Goal: Task Accomplishment & Management: Manage account settings

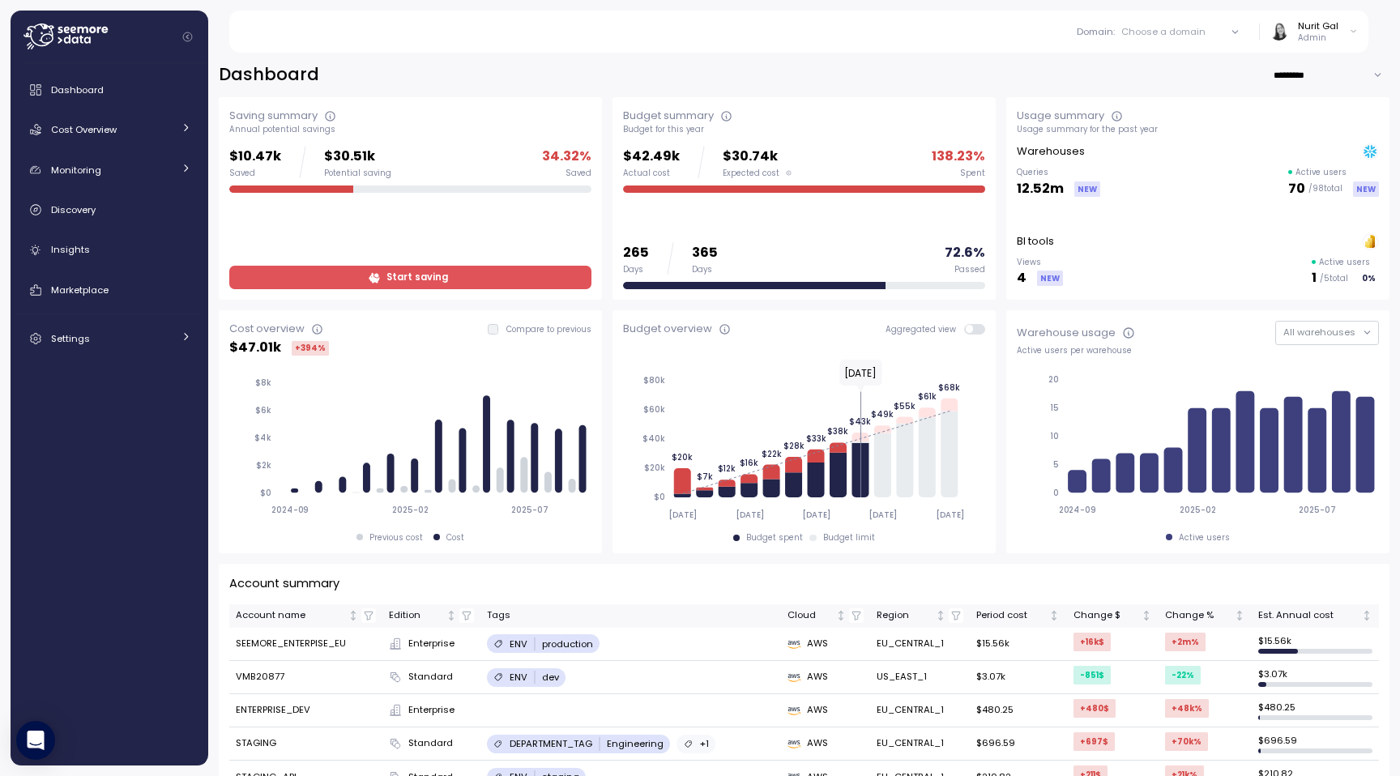
click at [125, 321] on div "Dashboard Cost Overview Compute Workloads Storage Cloud Services Clustering col…" at bounding box center [109, 214] width 185 height 281
click at [124, 337] on div "Settings" at bounding box center [112, 339] width 122 height 16
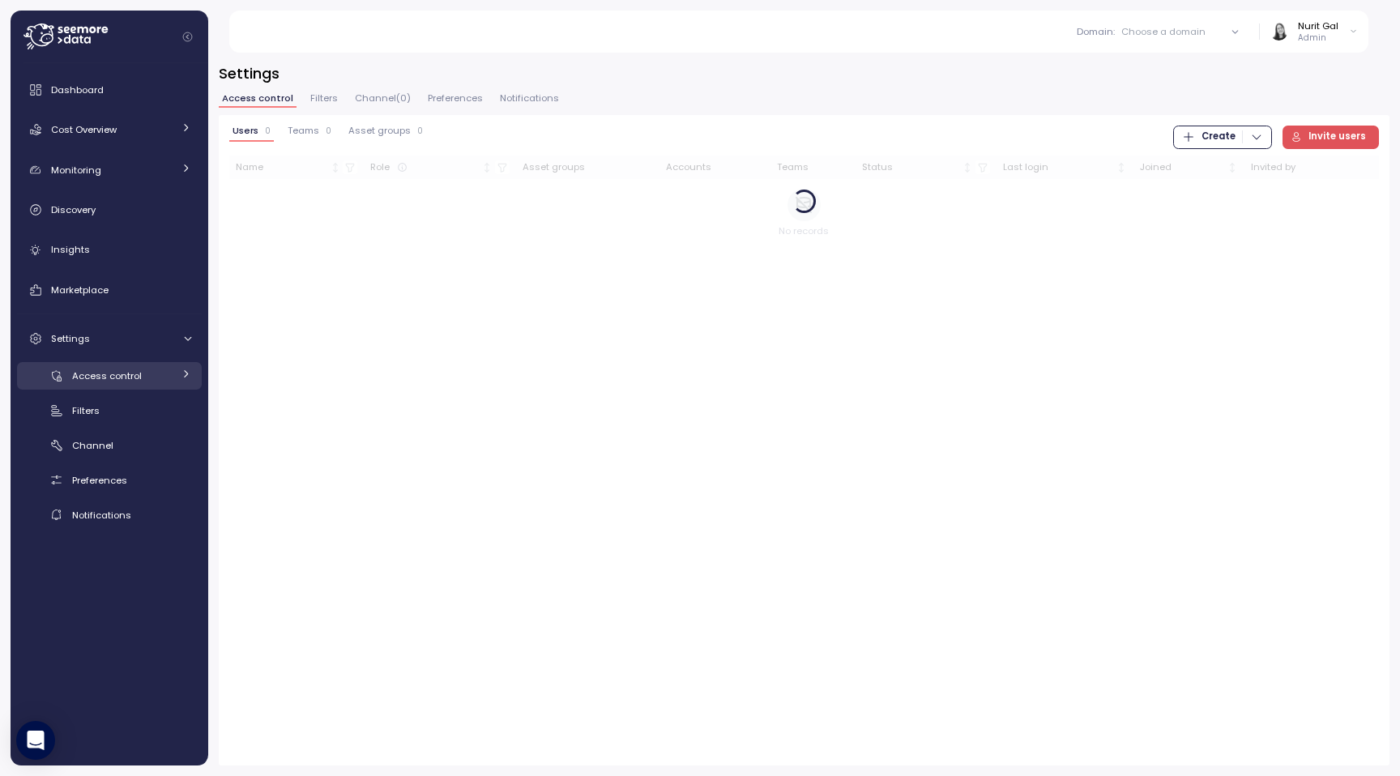
click at [127, 380] on span "Access control" at bounding box center [107, 376] width 70 height 13
click at [133, 403] on div "Users" at bounding box center [142, 411] width 98 height 16
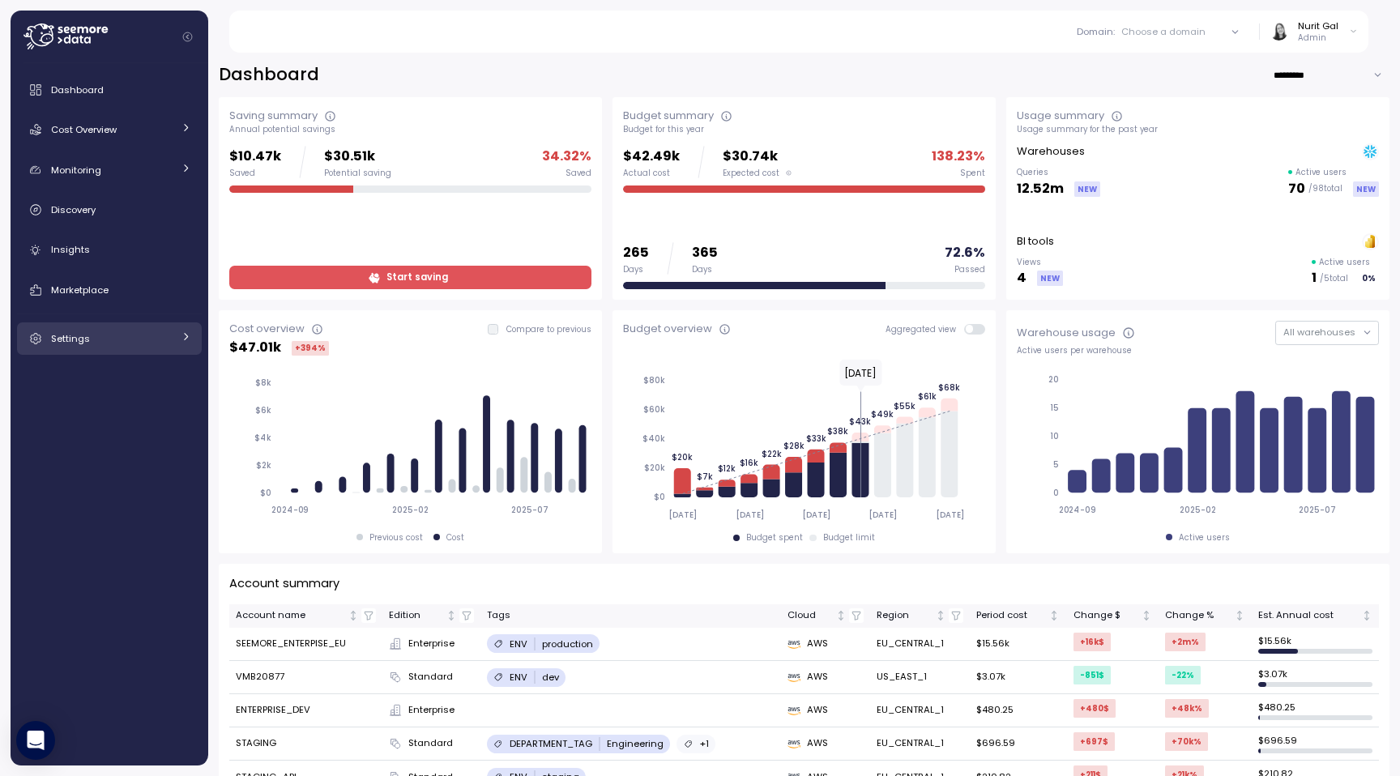
click at [83, 346] on link "Settings" at bounding box center [109, 339] width 185 height 32
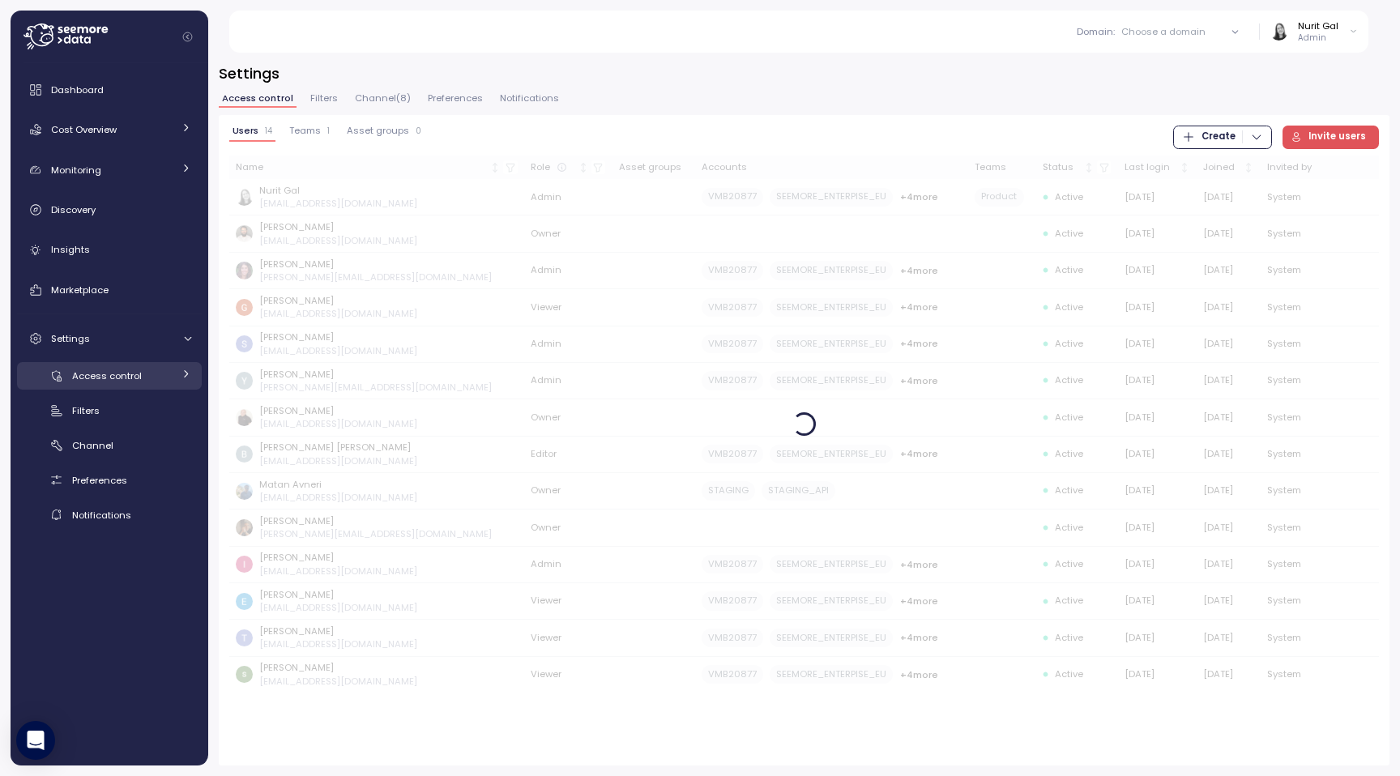
click at [169, 378] on div "Access control" at bounding box center [122, 376] width 100 height 16
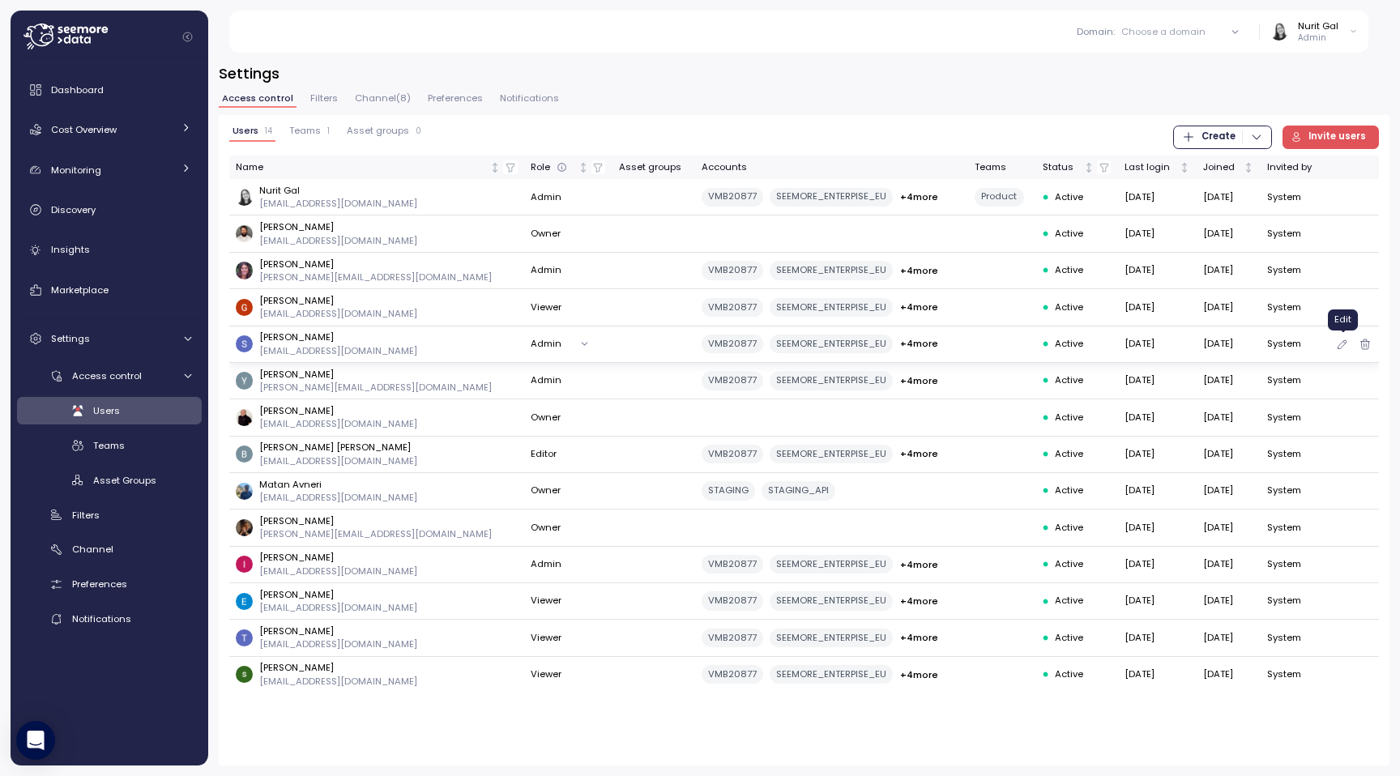
click at [1344, 339] on icon "button" at bounding box center [1342, 344] width 13 height 19
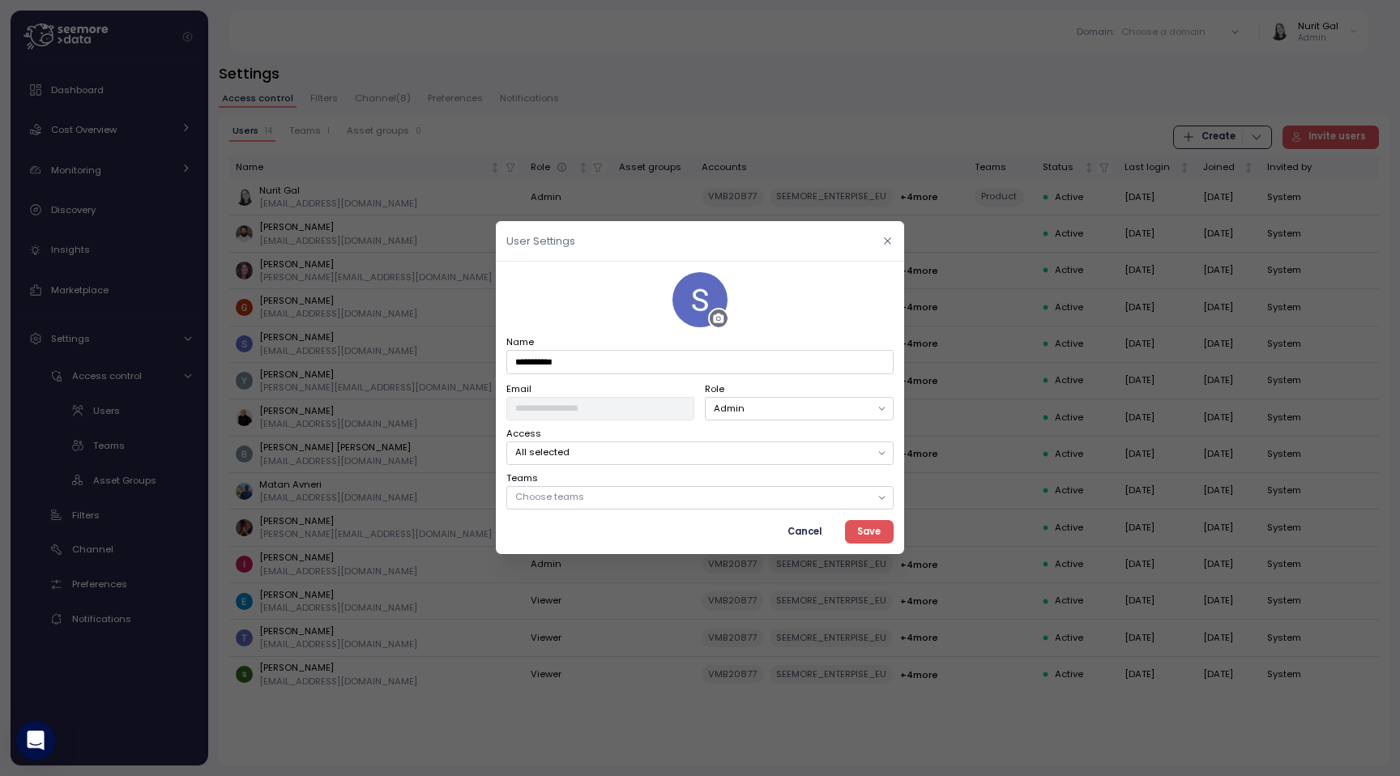
click at [889, 244] on icon "button" at bounding box center [888, 241] width 11 height 11
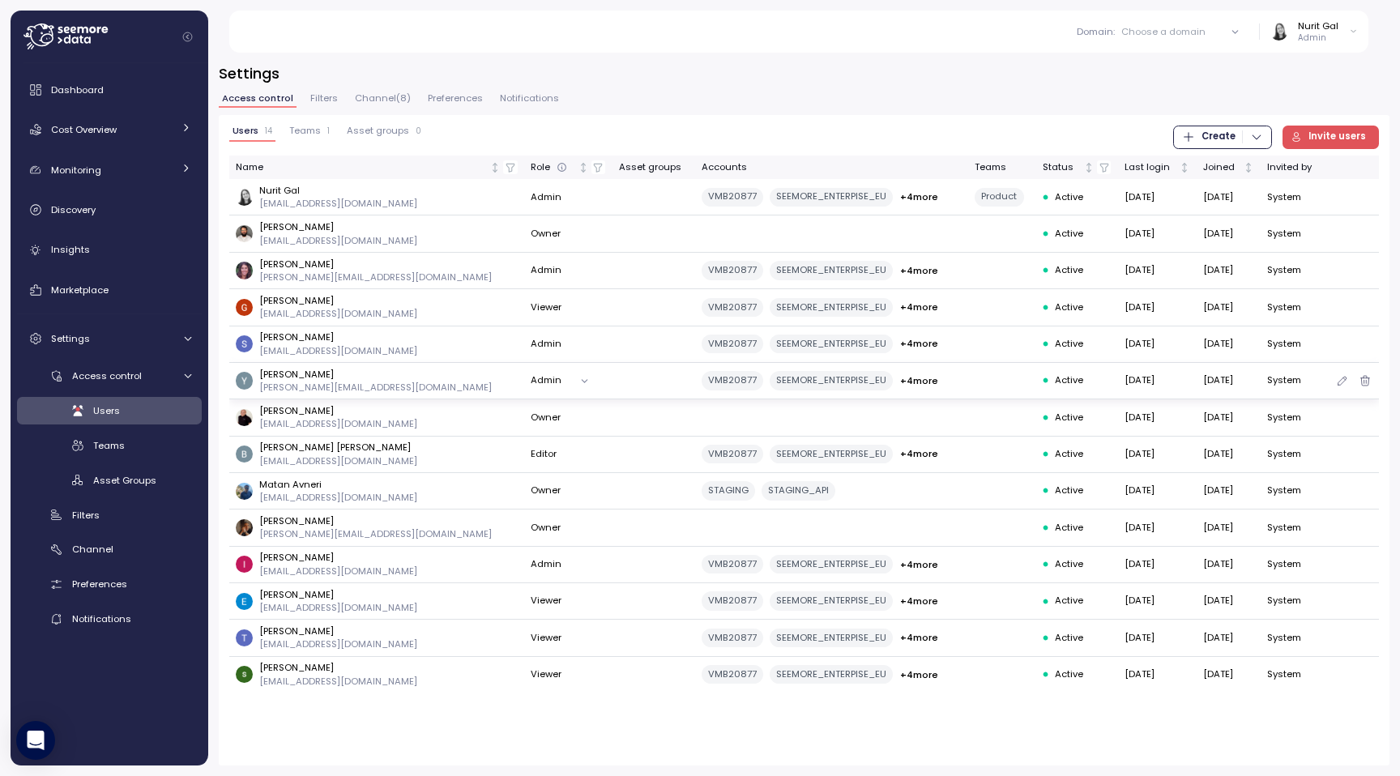
click at [531, 378] on button "Admin" at bounding box center [564, 381] width 66 height 24
click at [524, 345] on td "Admin" at bounding box center [568, 345] width 88 height 36
click at [524, 197] on td "Admin" at bounding box center [568, 197] width 88 height 36
click at [524, 236] on td "Owner" at bounding box center [568, 234] width 88 height 36
click at [531, 310] on button "Viewer" at bounding box center [564, 308] width 66 height 24
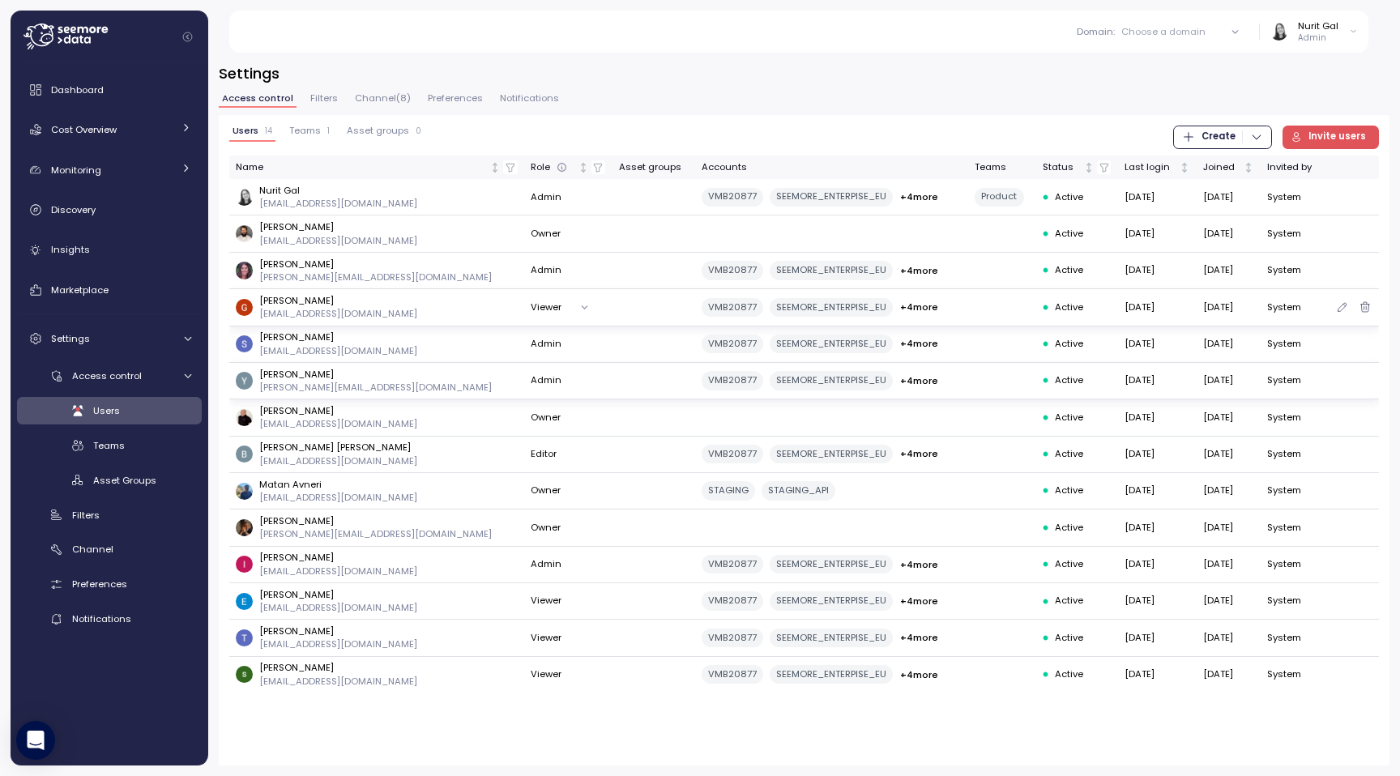
click at [613, 306] on td at bounding box center [654, 307] width 83 height 36
click at [524, 485] on td "Owner" at bounding box center [568, 491] width 88 height 36
click at [531, 567] on button "Admin" at bounding box center [564, 565] width 66 height 24
click at [613, 510] on td at bounding box center [654, 528] width 83 height 36
click at [531, 562] on button "Admin" at bounding box center [564, 565] width 66 height 24
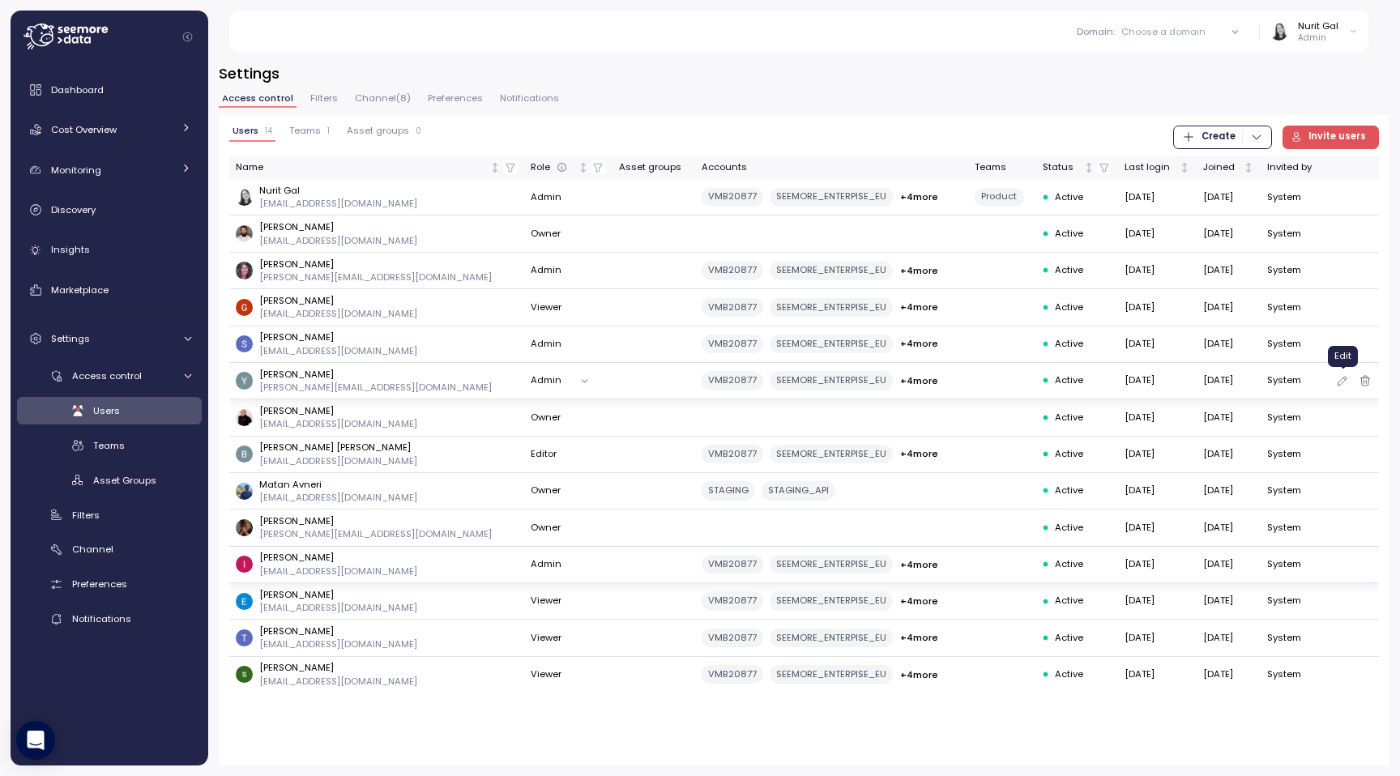
click at [1338, 382] on icon "button" at bounding box center [1342, 380] width 13 height 19
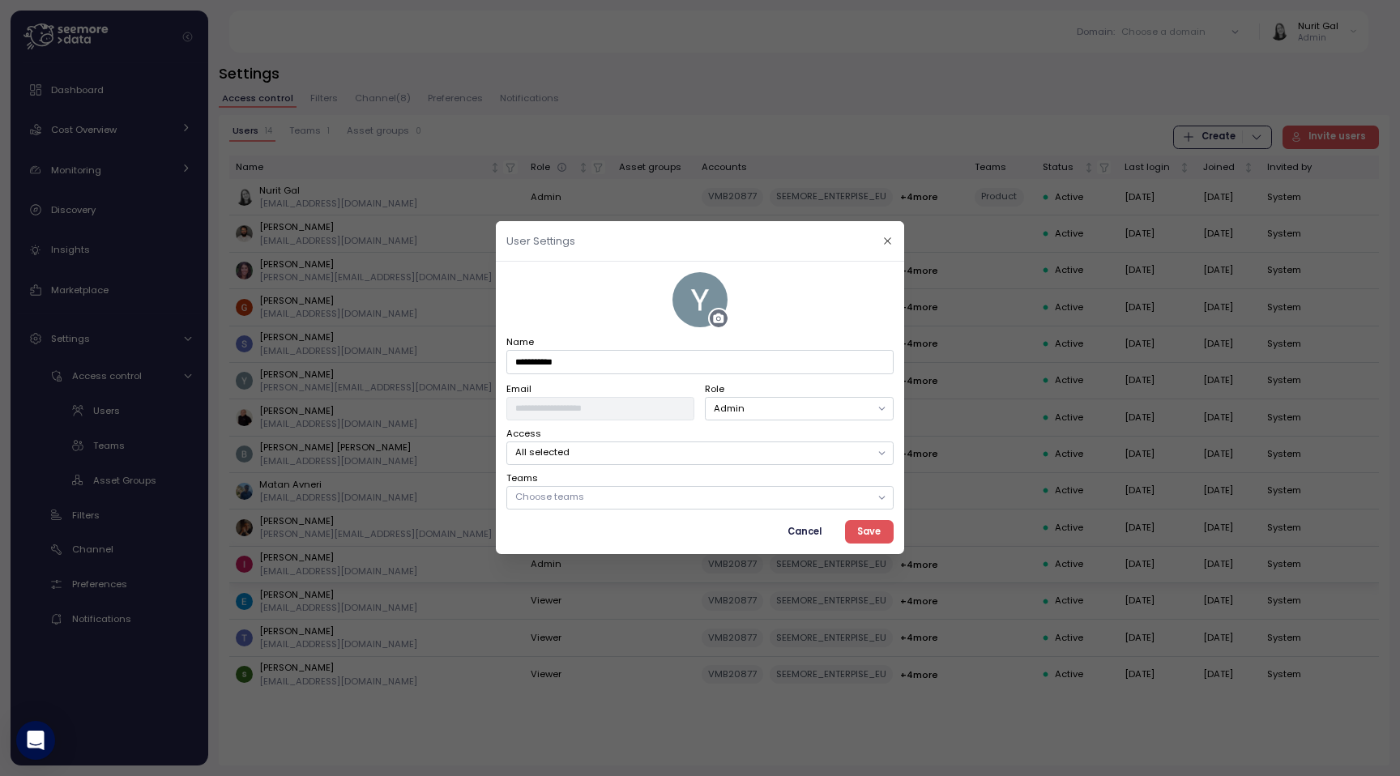
click at [1033, 459] on div at bounding box center [700, 388] width 1400 height 776
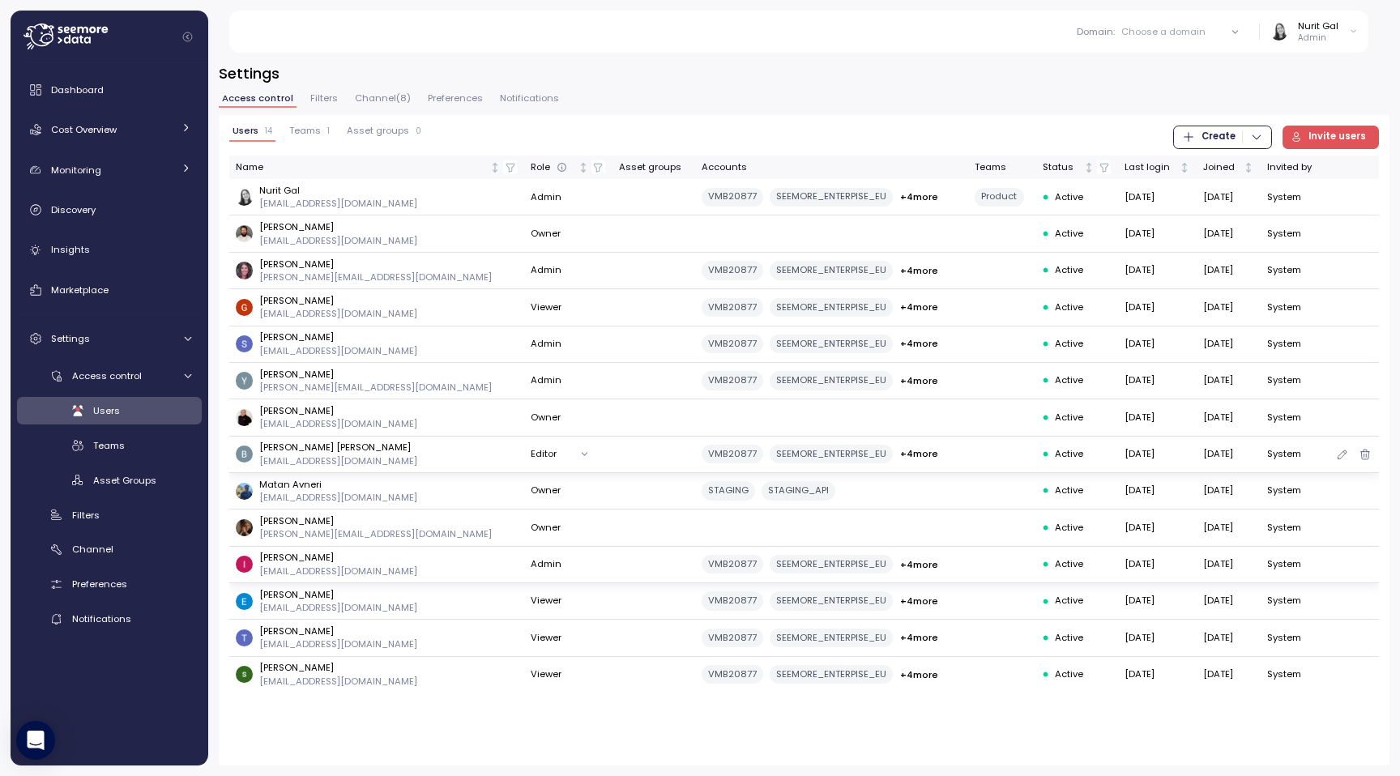
click at [531, 451] on button "Editor" at bounding box center [564, 454] width 66 height 24
click at [1343, 450] on icon "button" at bounding box center [1342, 454] width 13 height 19
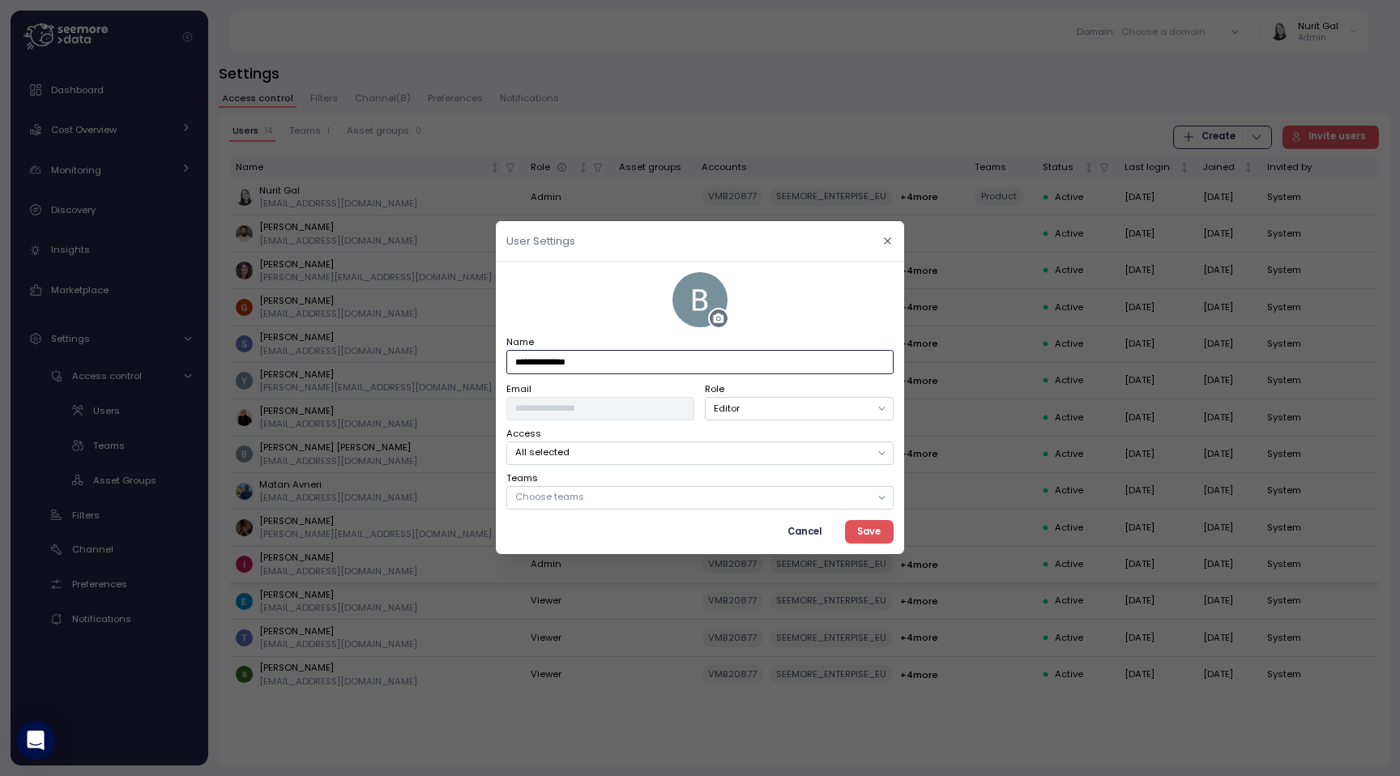
click at [561, 368] on input "**********" at bounding box center [699, 363] width 387 height 24
click at [618, 365] on input "**********" at bounding box center [699, 363] width 387 height 24
type input "**********"
click at [813, 541] on span "Cancel" at bounding box center [805, 532] width 34 height 22
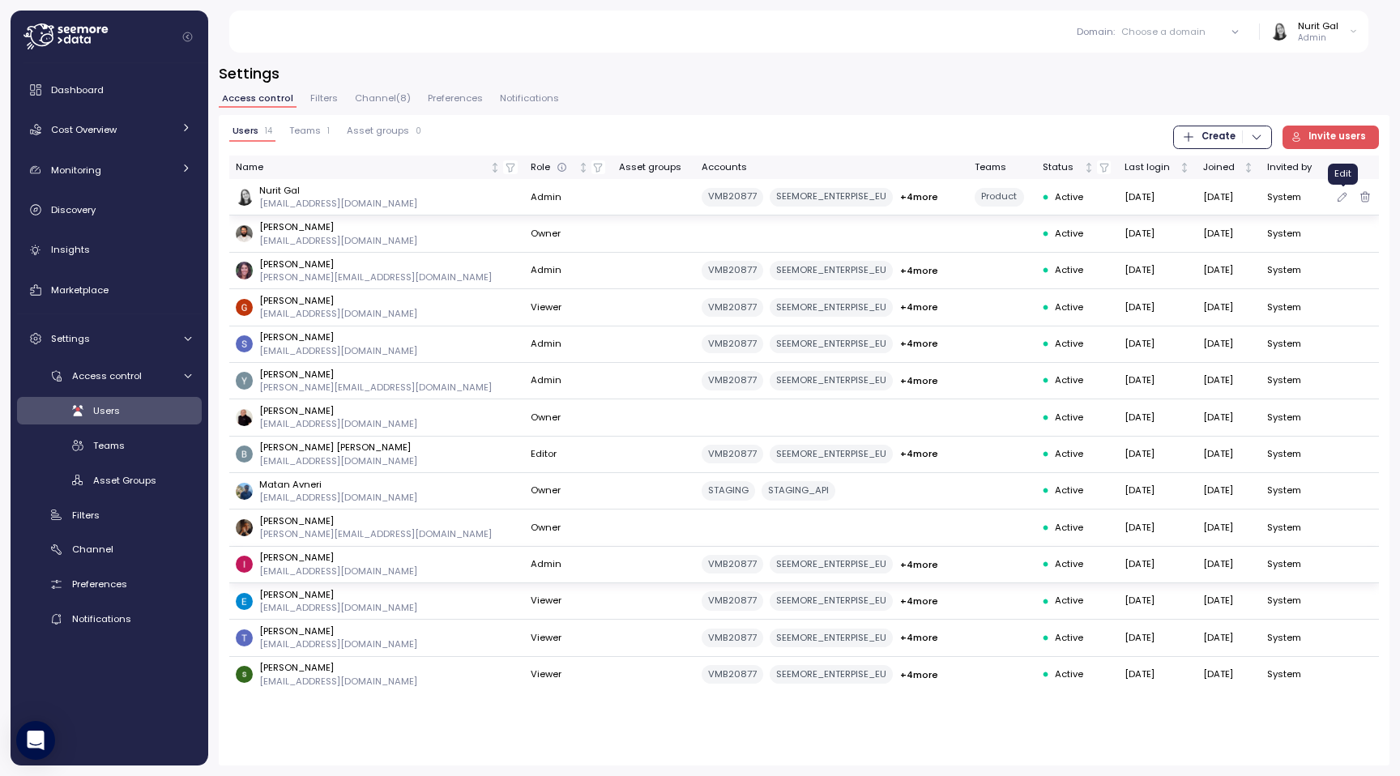
click at [1342, 199] on icon "button" at bounding box center [1342, 196] width 13 height 19
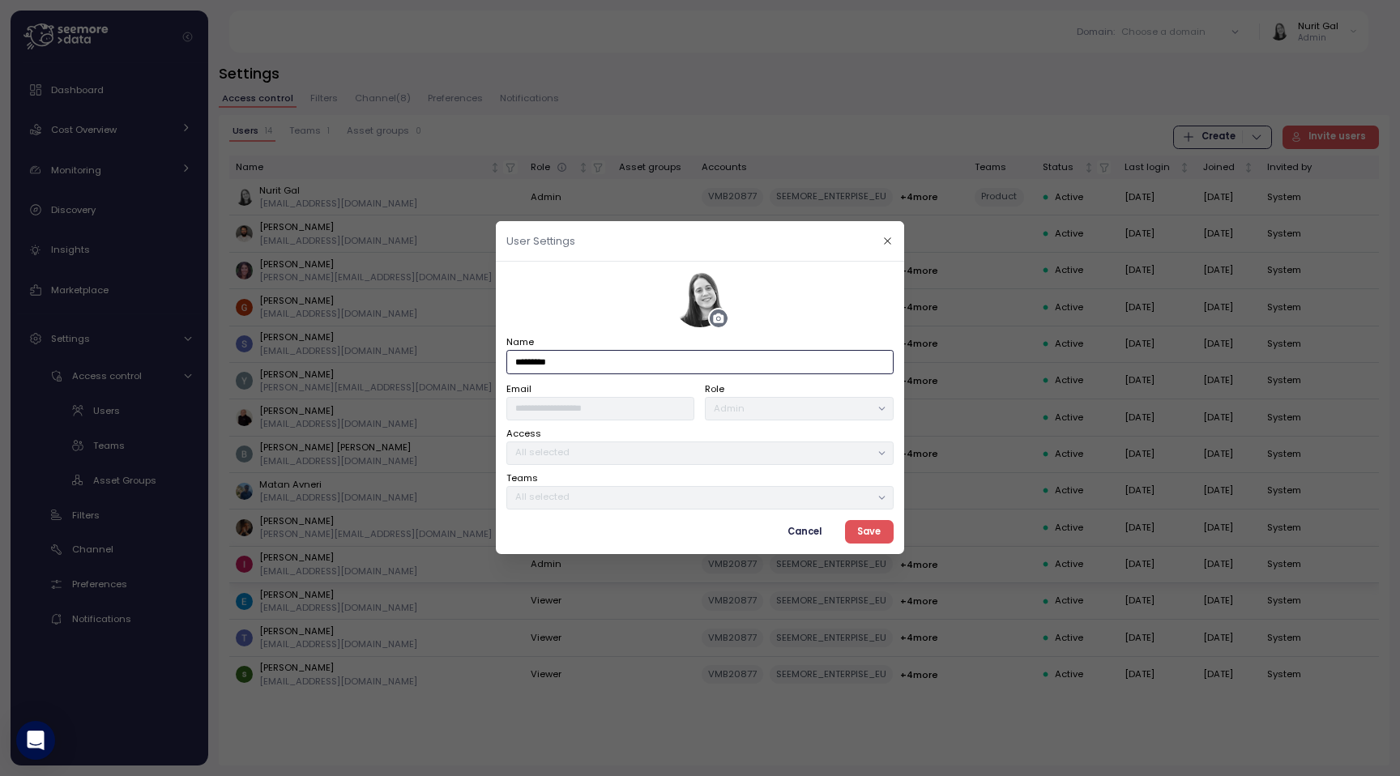
click at [636, 361] on input "*********" at bounding box center [699, 363] width 387 height 24
click at [811, 538] on span "Cancel" at bounding box center [805, 532] width 34 height 22
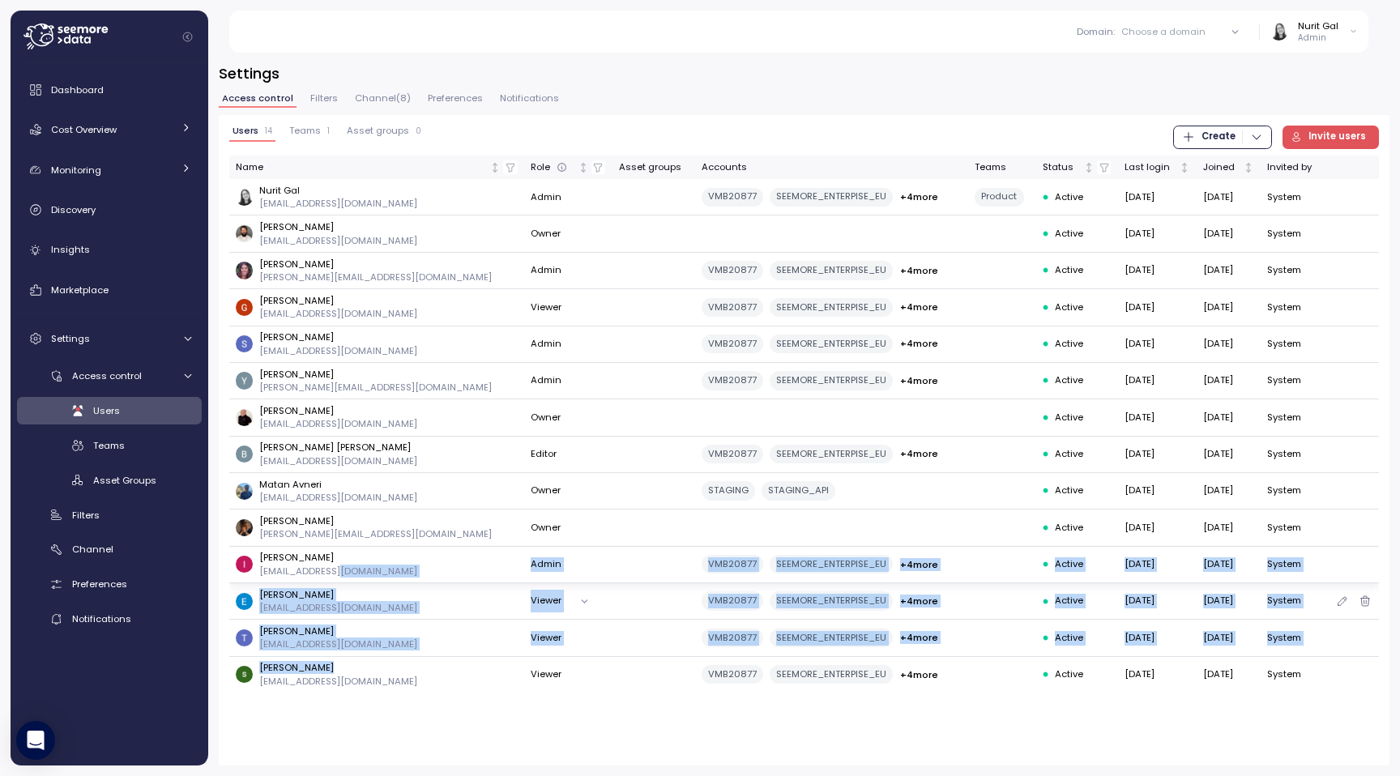
drag, startPoint x: 329, startPoint y: 665, endPoint x: 345, endPoint y: 571, distance: 94.6
click at [345, 571] on tbody "Nurit Gal nurit@seemoredata.io Admin VMB20877 SEEMORE_ENTERPISE_EU ENTERPRISE_D…" at bounding box center [804, 436] width 1150 height 514
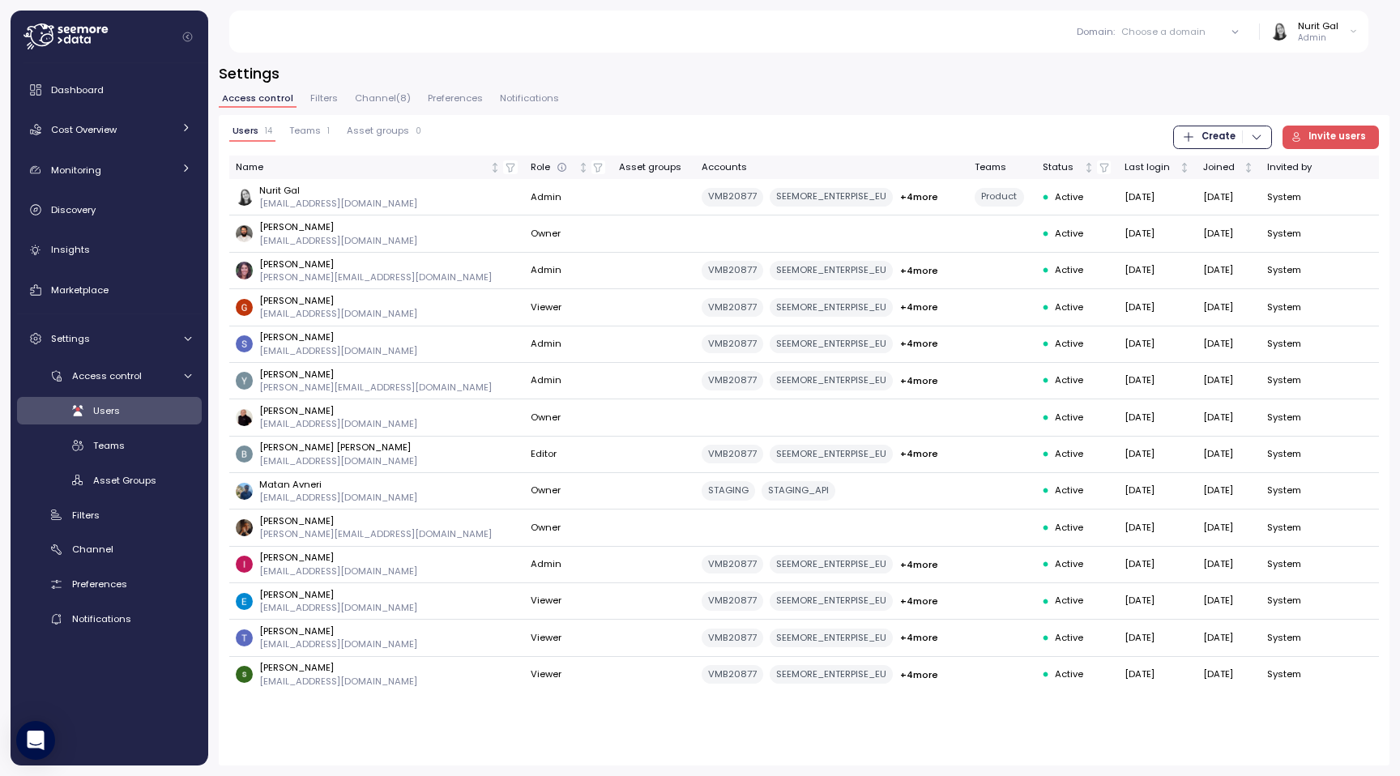
click at [337, 727] on div "Users 14 Teams 1 Asset groups 0 Create Invite users Name Role Asset groups Acco…" at bounding box center [804, 440] width 1171 height 651
